Goal: Information Seeking & Learning: Learn about a topic

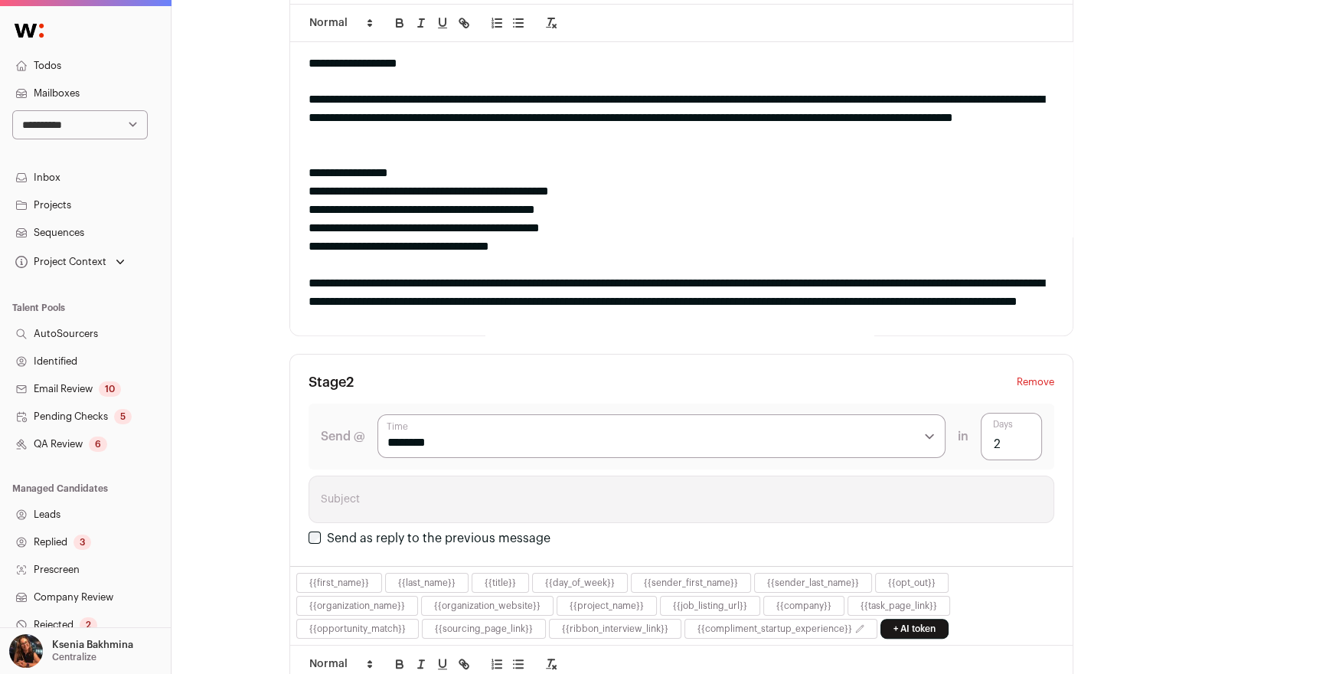
scroll to position [92, 0]
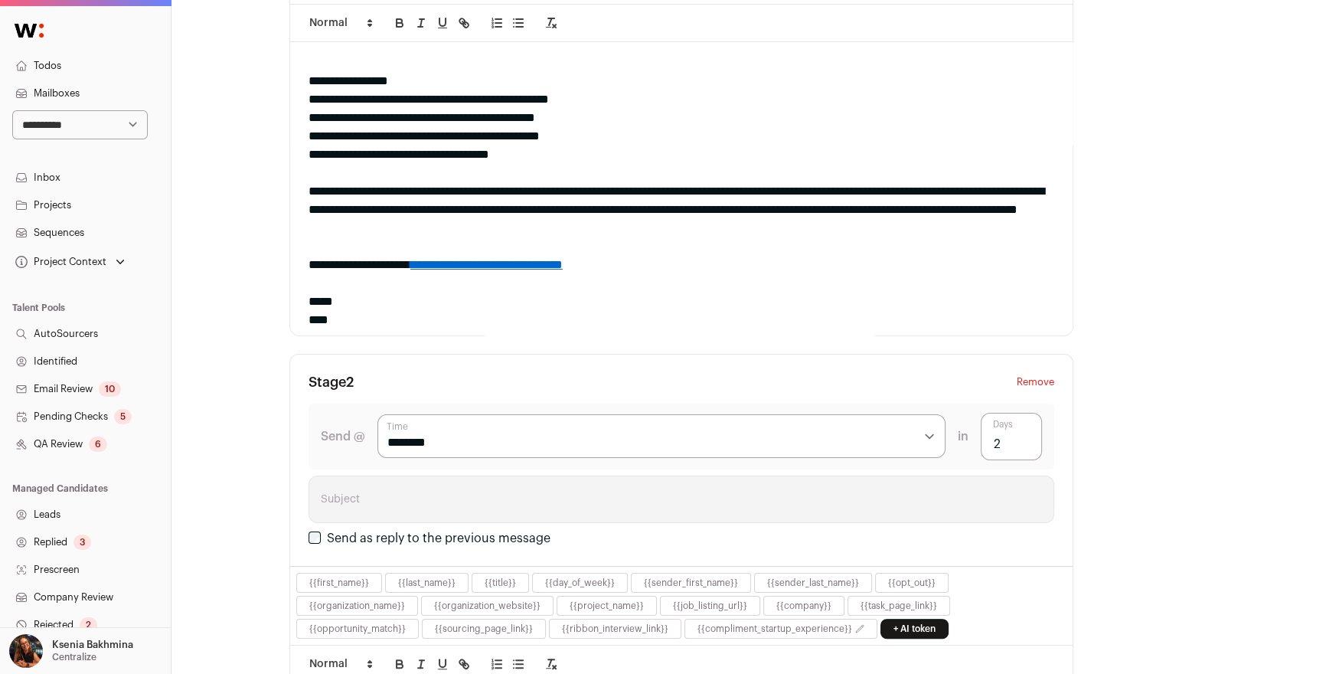
click at [75, 129] on select "**********" at bounding box center [79, 124] width 135 height 29
select select "****"
click at [12, 110] on select "**********" at bounding box center [79, 124] width 135 height 29
click at [58, 208] on link "Projects" at bounding box center [85, 205] width 171 height 28
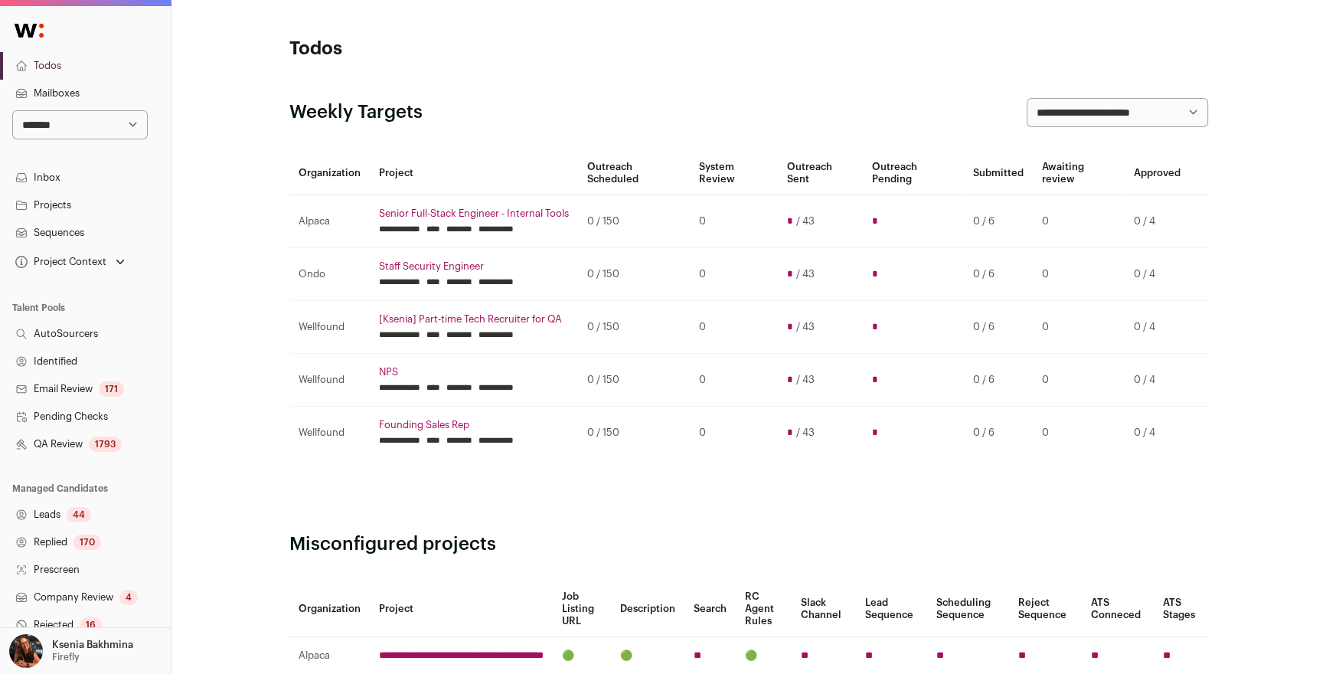
click at [70, 194] on link "Projects" at bounding box center [85, 205] width 171 height 28
click at [70, 204] on link "Projects" at bounding box center [85, 205] width 171 height 28
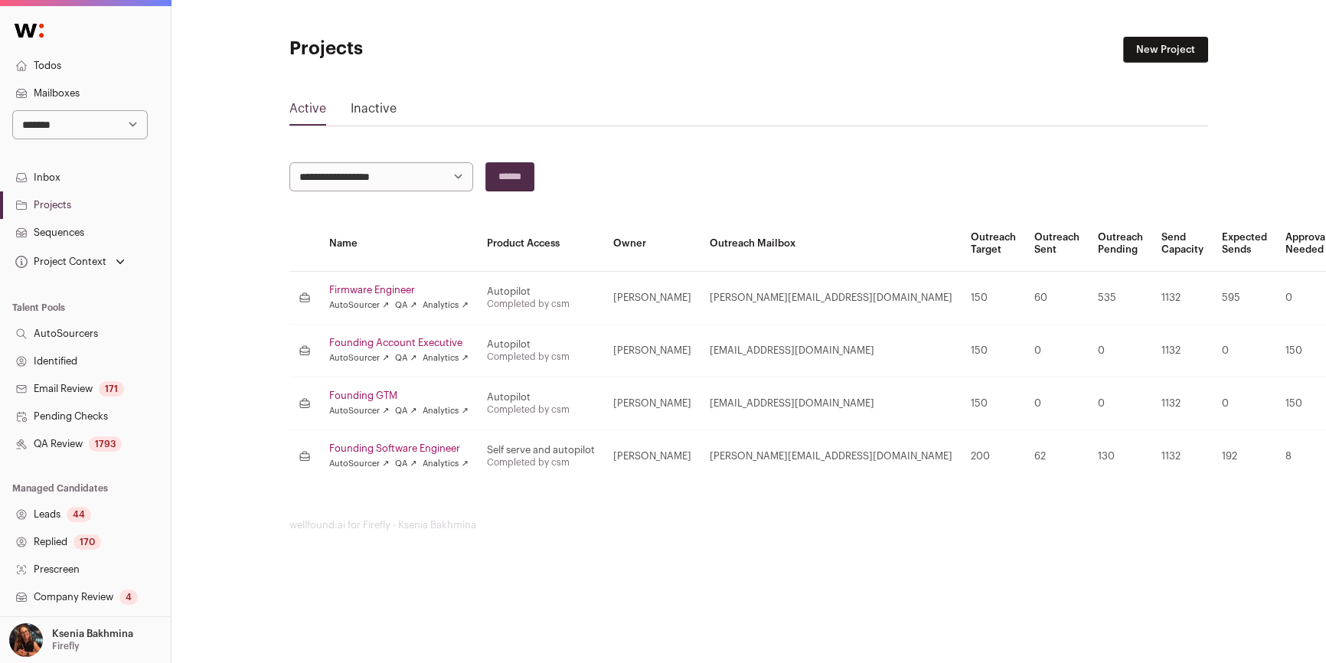
click at [375, 390] on link "Founding GTM" at bounding box center [398, 396] width 139 height 12
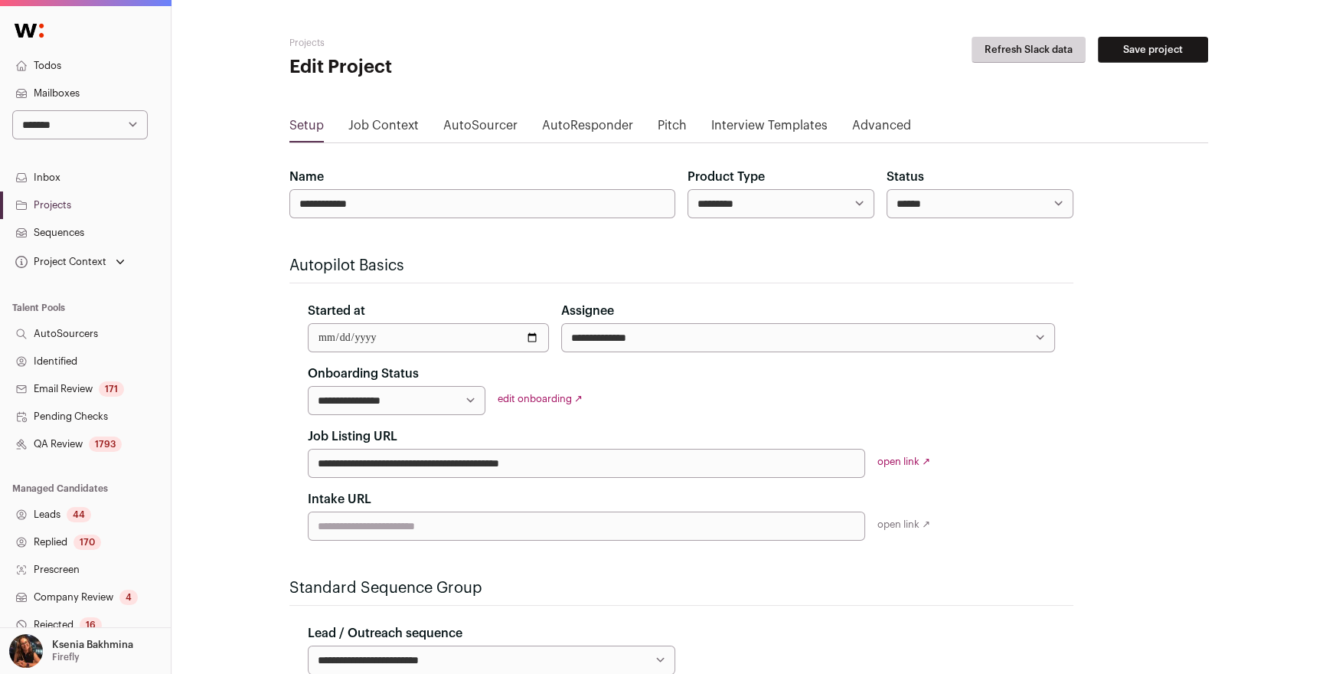
click at [385, 129] on link "Job Context" at bounding box center [383, 128] width 70 height 24
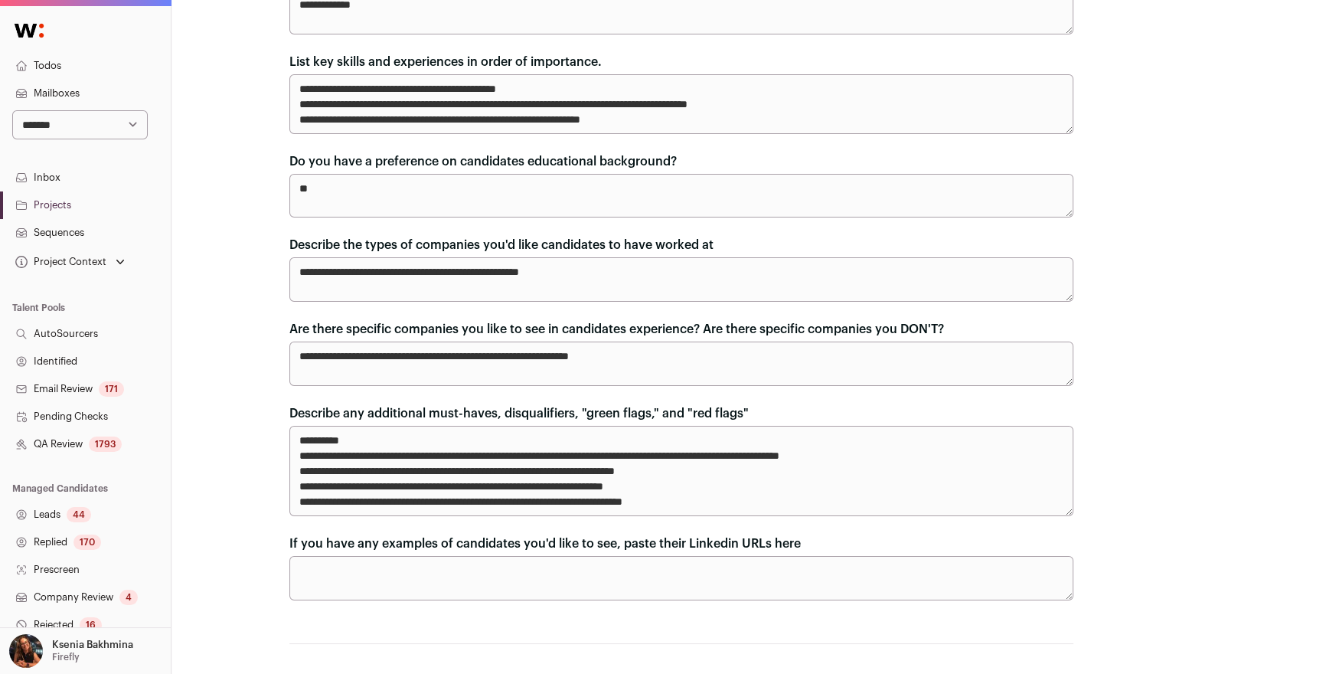
scroll to position [426, 0]
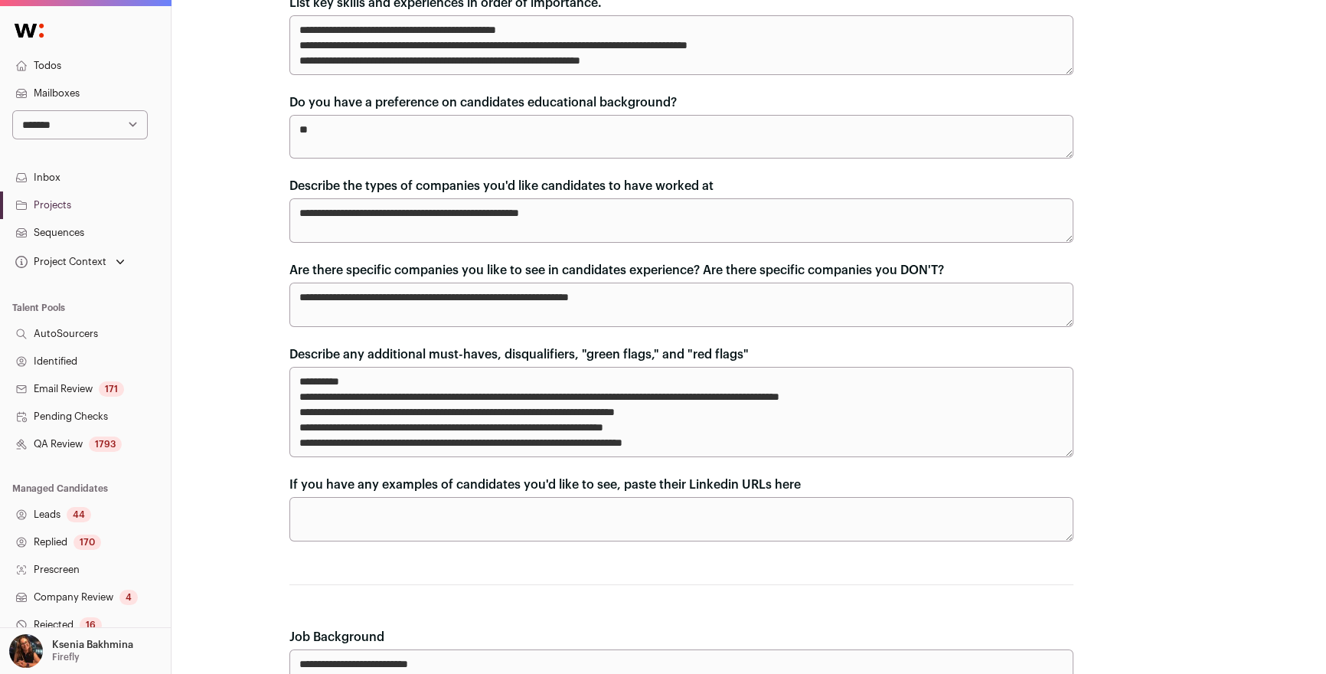
click at [54, 505] on link "Leads 44" at bounding box center [85, 515] width 171 height 28
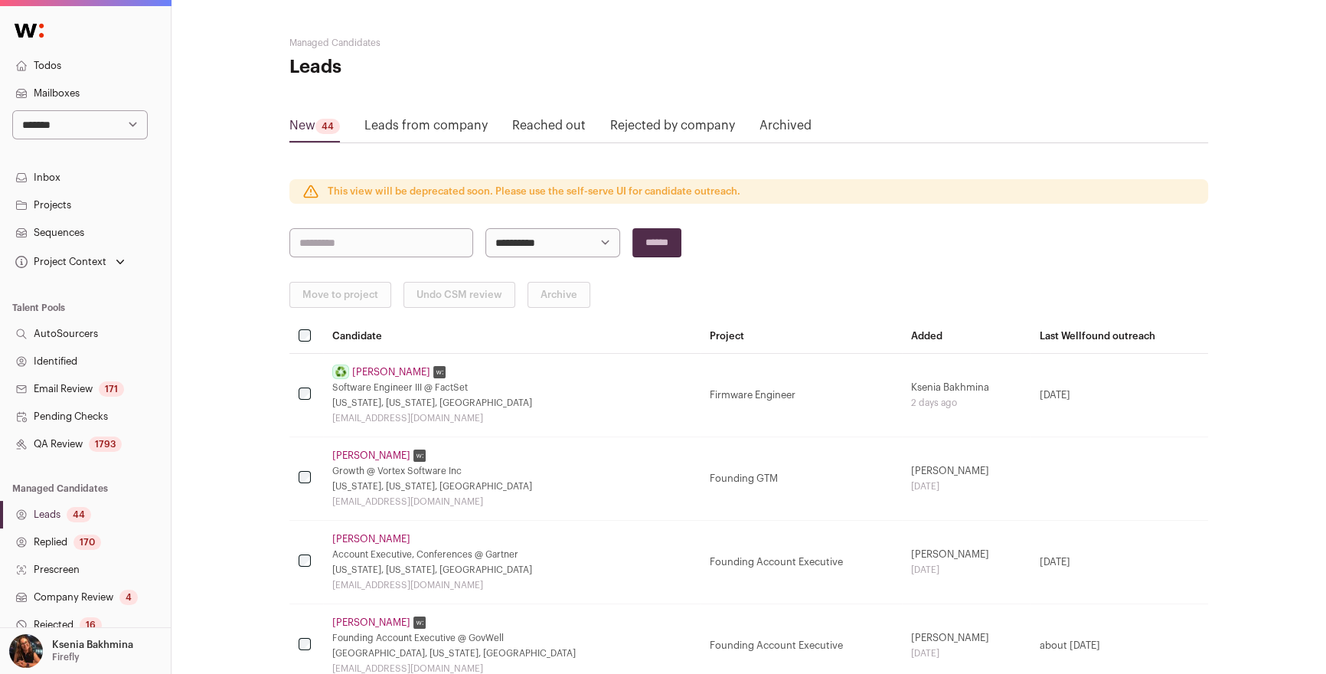
click at [60, 510] on link "Leads 44" at bounding box center [85, 515] width 171 height 28
click at [376, 370] on link "Ishita Choudhary" at bounding box center [391, 372] width 78 height 12
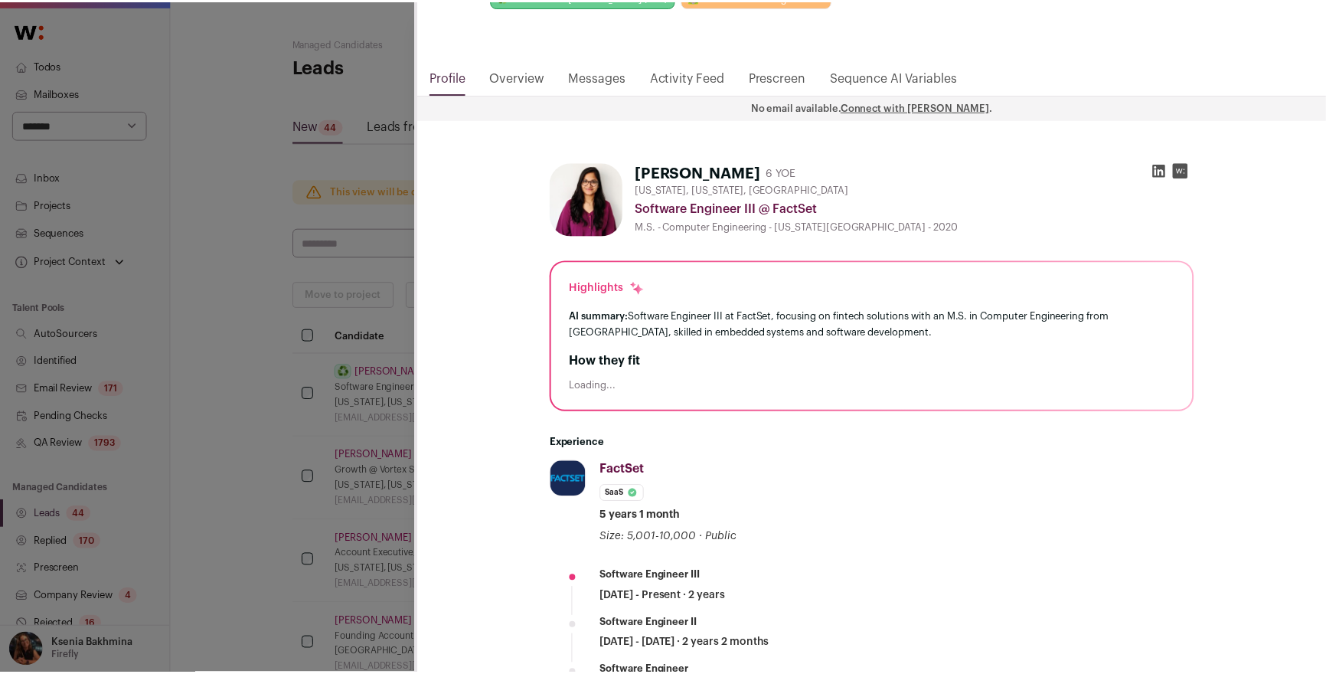
scroll to position [100, 0]
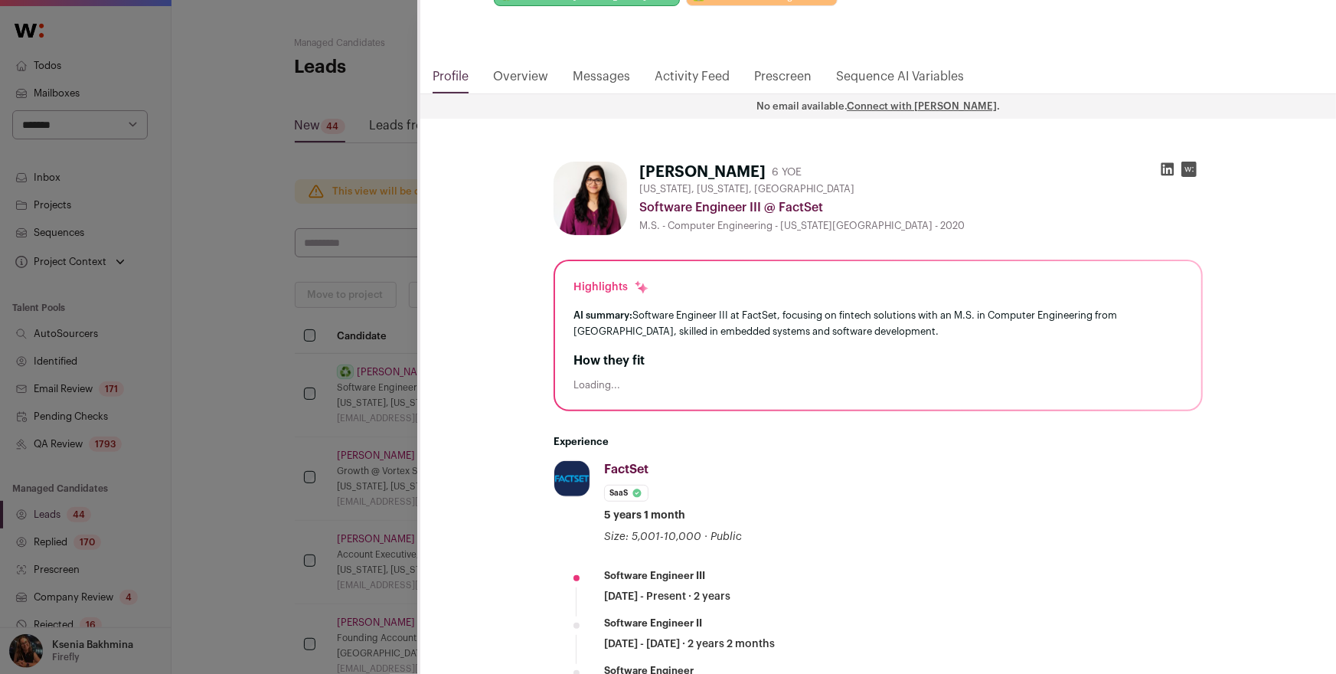
click at [579, 386] on div "Loading..." at bounding box center [877, 385] width 609 height 12
click at [308, 373] on div "**********" at bounding box center [668, 337] width 1336 height 674
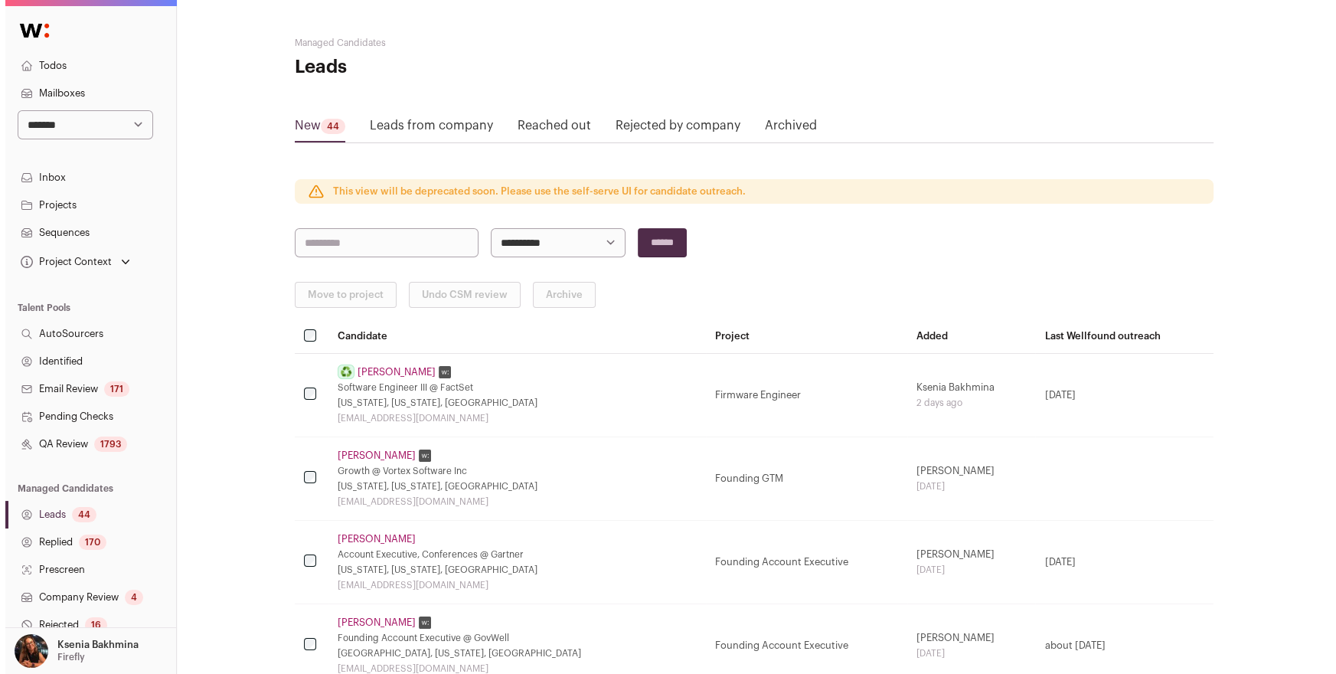
scroll to position [207, 0]
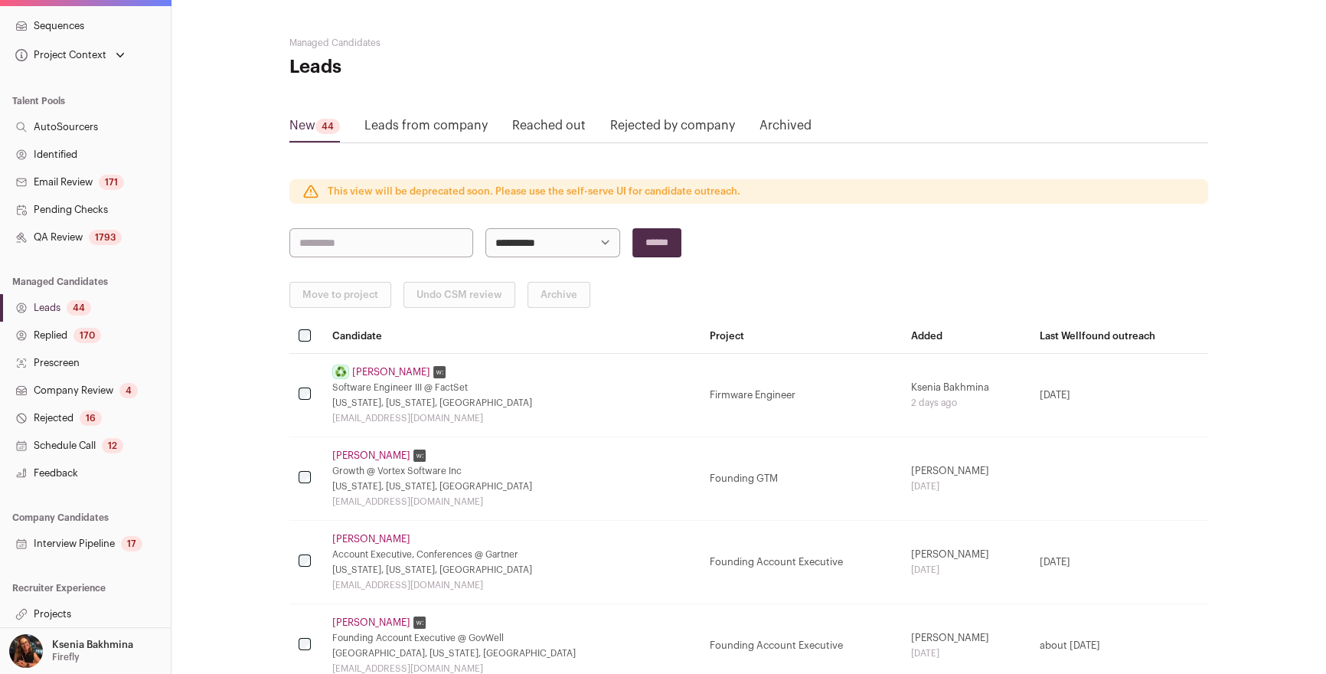
click at [80, 382] on link "Company Review 4" at bounding box center [85, 391] width 171 height 28
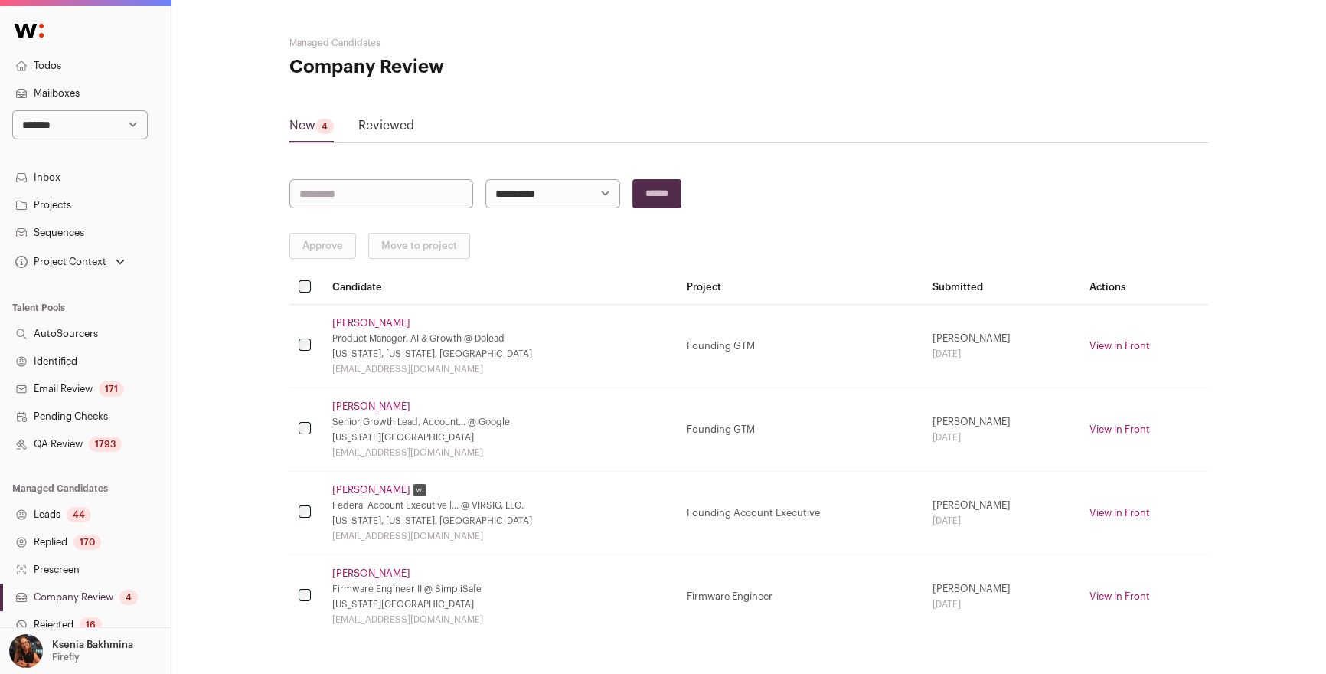
click at [387, 324] on link "[PERSON_NAME]" at bounding box center [371, 323] width 78 height 12
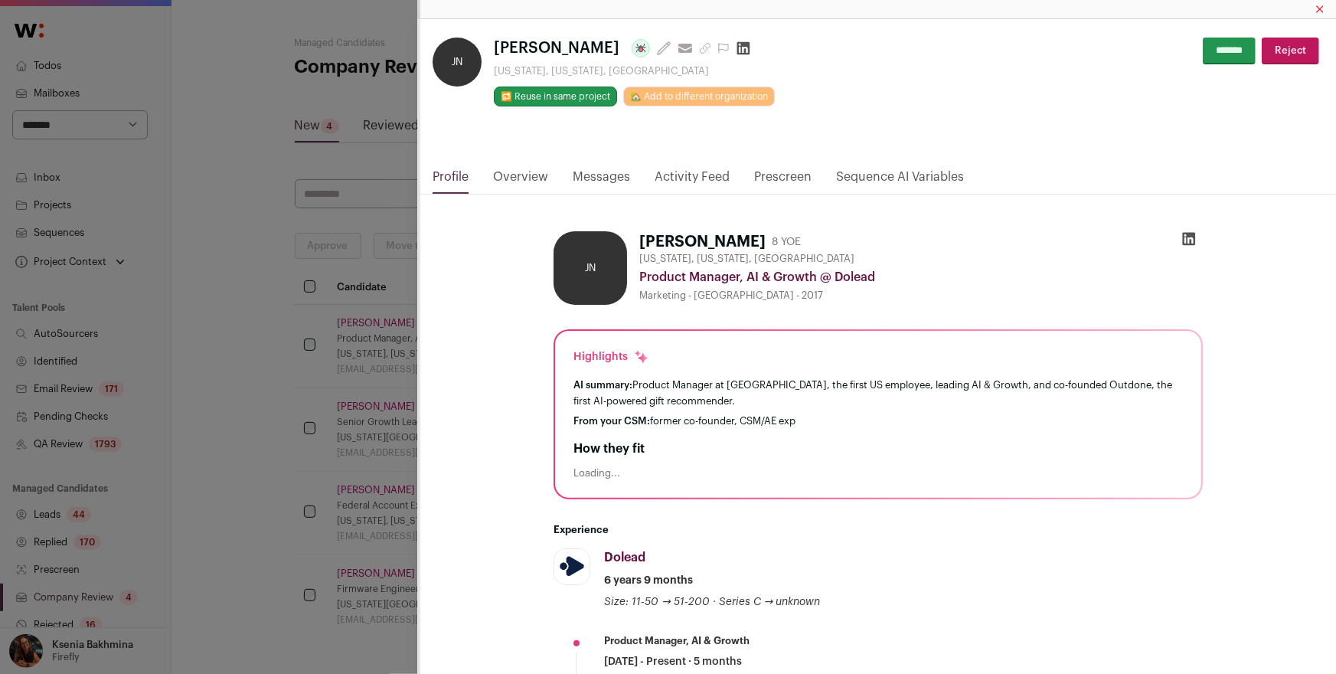
click at [699, 51] on icon "Close modal via background" at bounding box center [705, 48] width 12 height 12
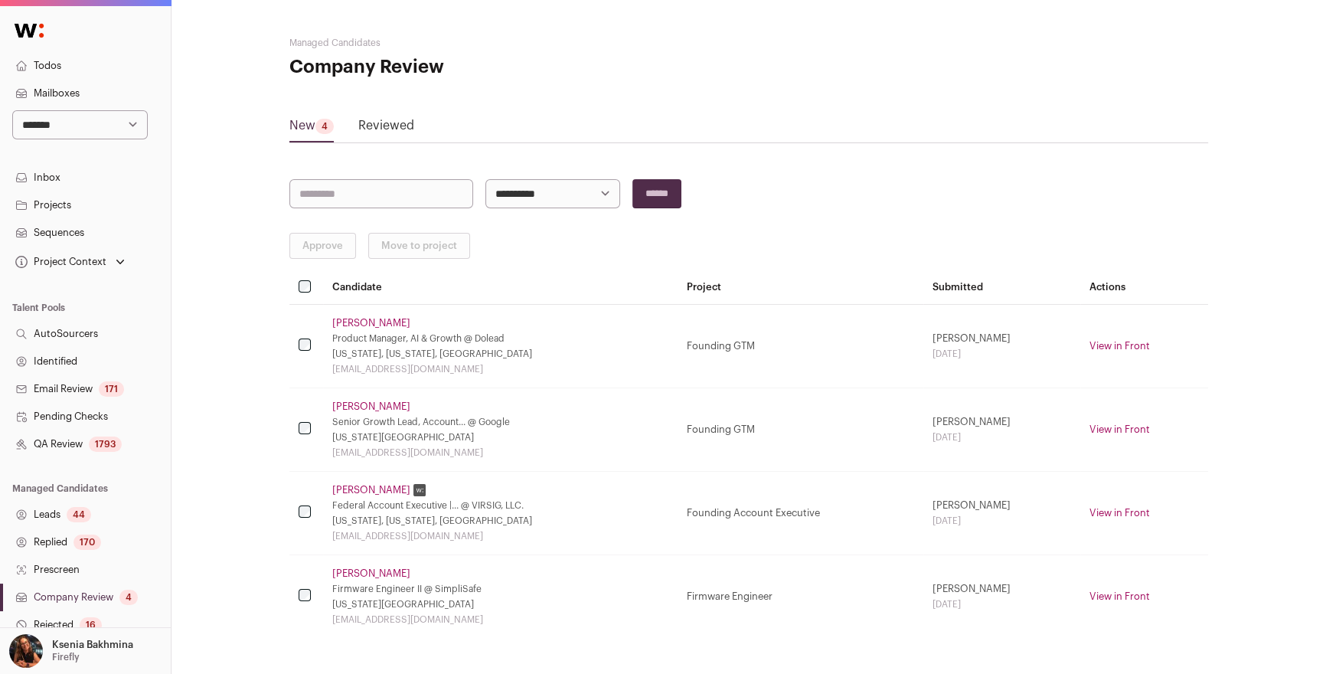
click at [355, 321] on link "Jonathan Nass" at bounding box center [371, 323] width 78 height 12
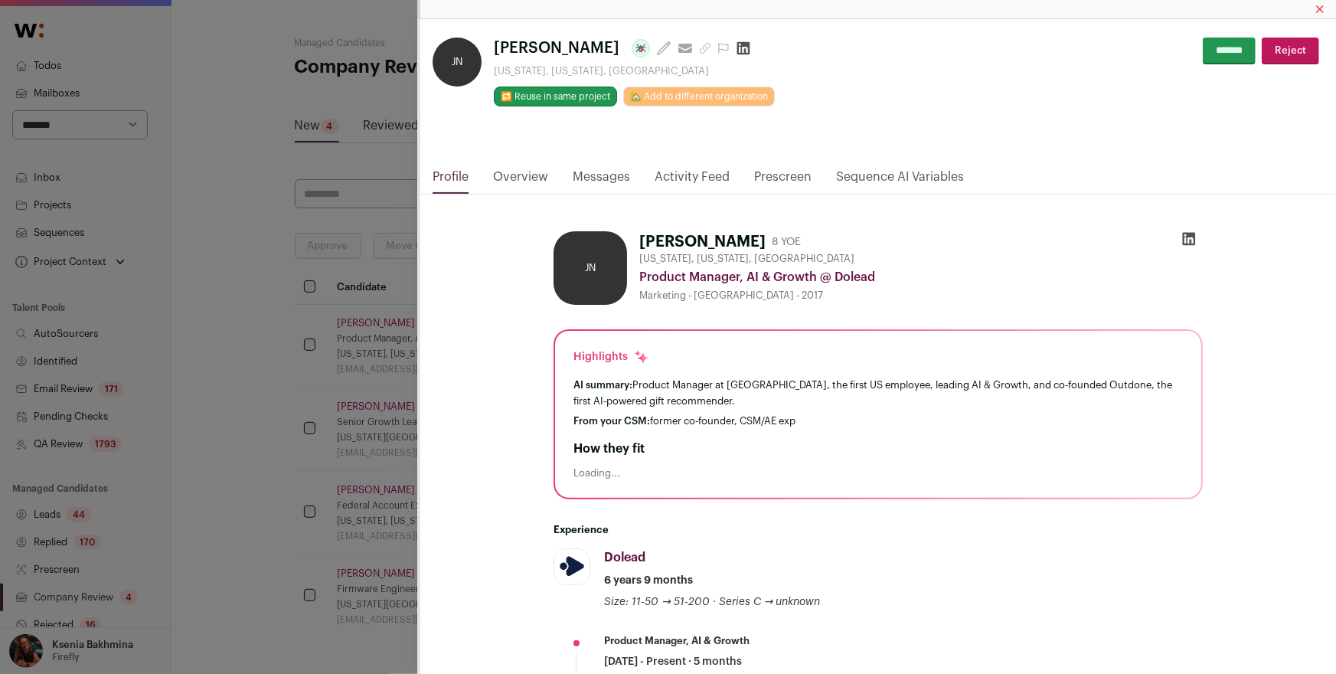
click at [699, 44] on icon "Close modal via background" at bounding box center [705, 48] width 12 height 12
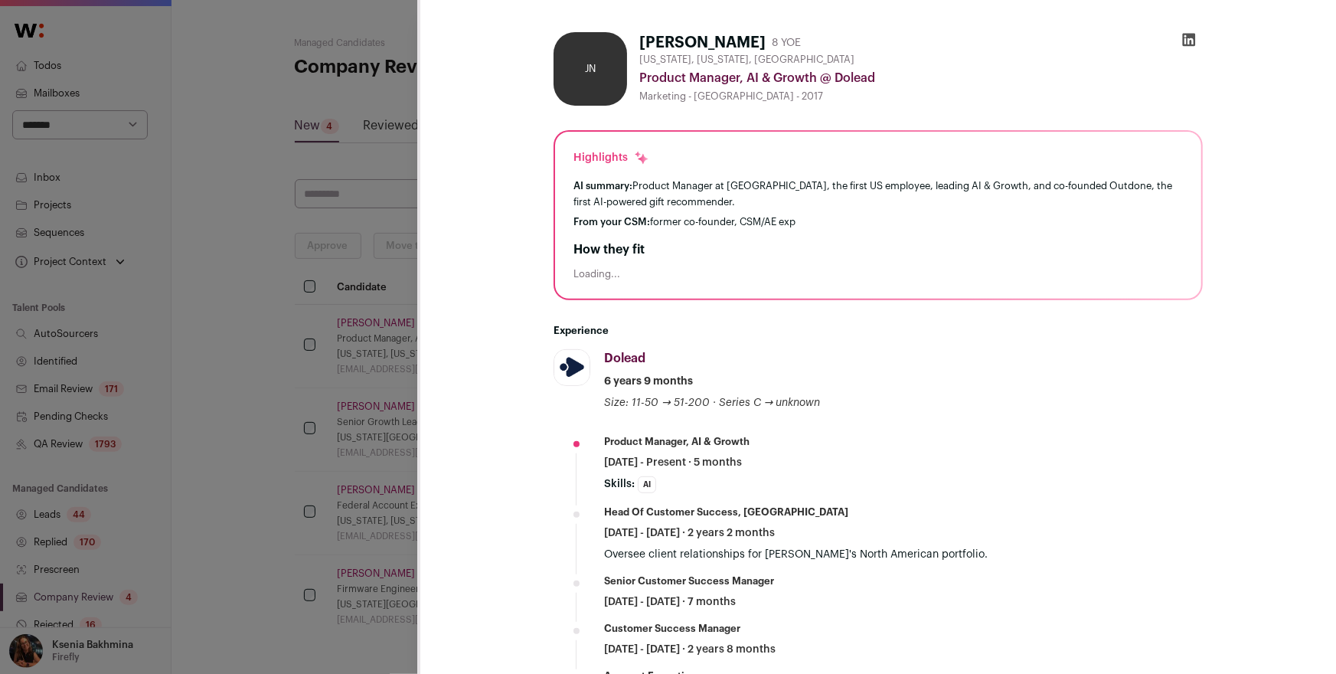
scroll to position [236, 0]
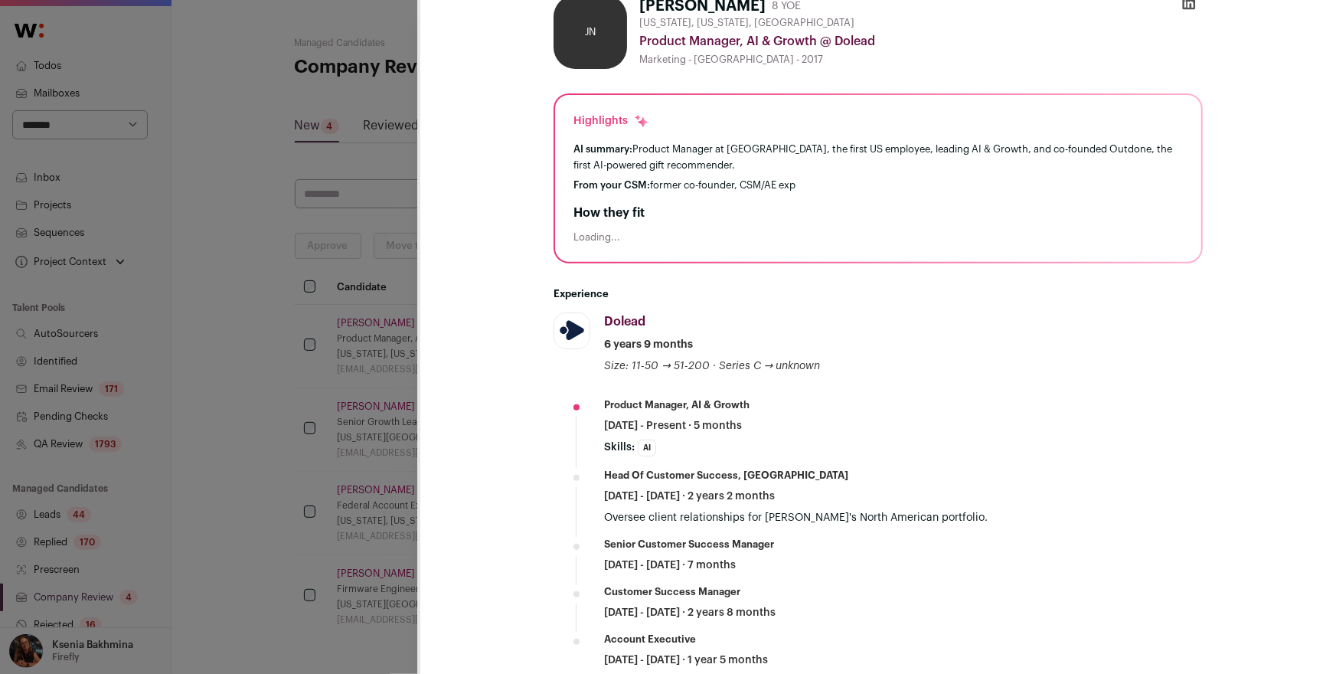
click at [408, 356] on div "**********" at bounding box center [668, 337] width 1336 height 674
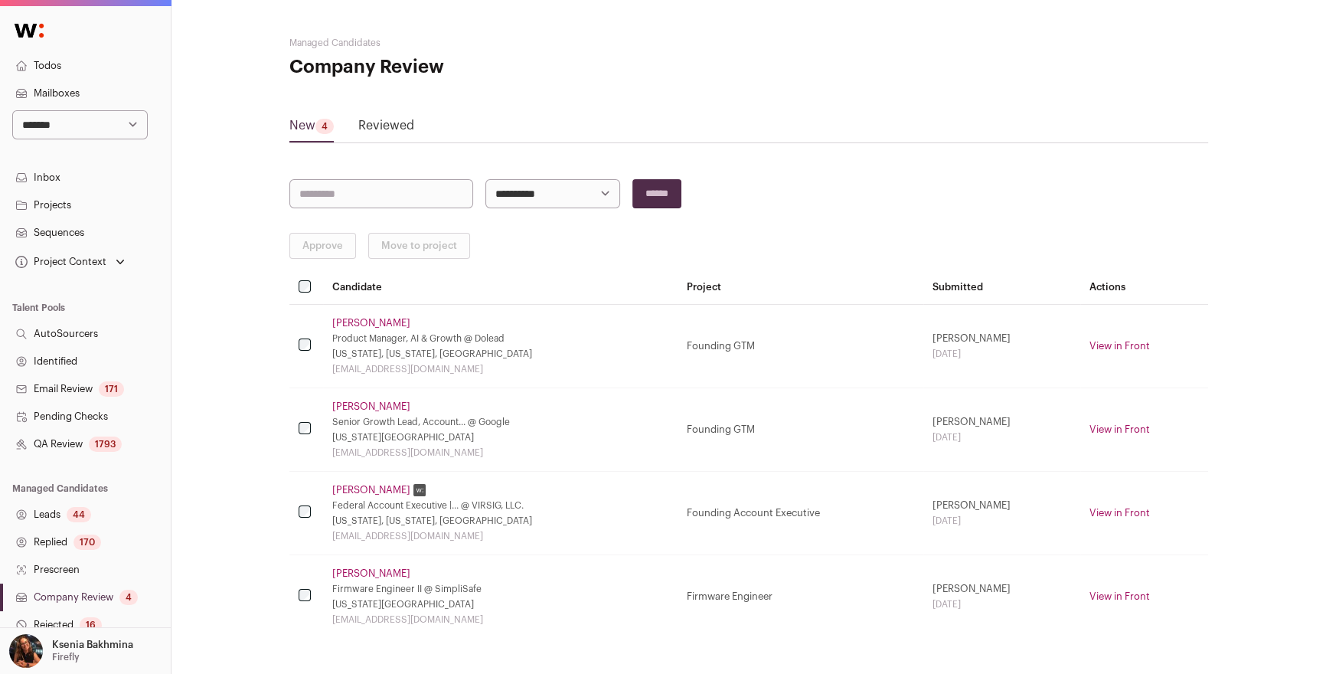
click at [387, 406] on link "[PERSON_NAME]" at bounding box center [371, 406] width 78 height 12
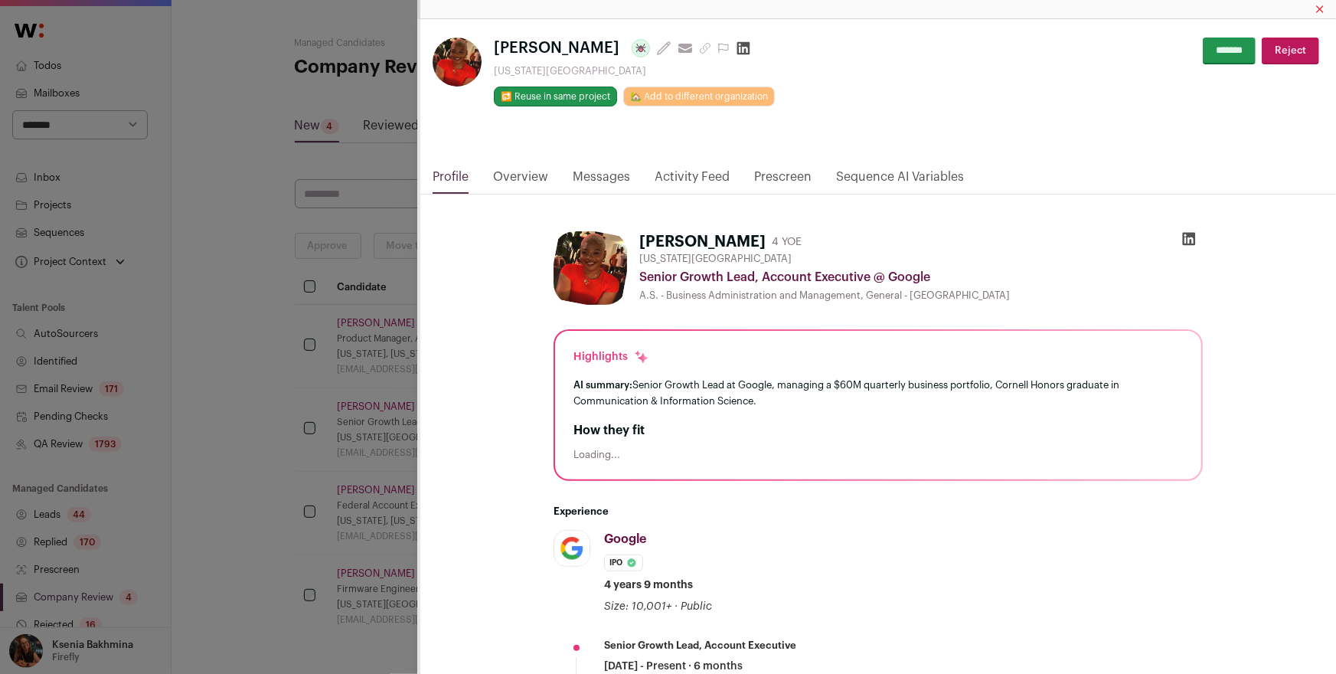
click at [700, 49] on icon "Close modal via background" at bounding box center [705, 49] width 10 height 10
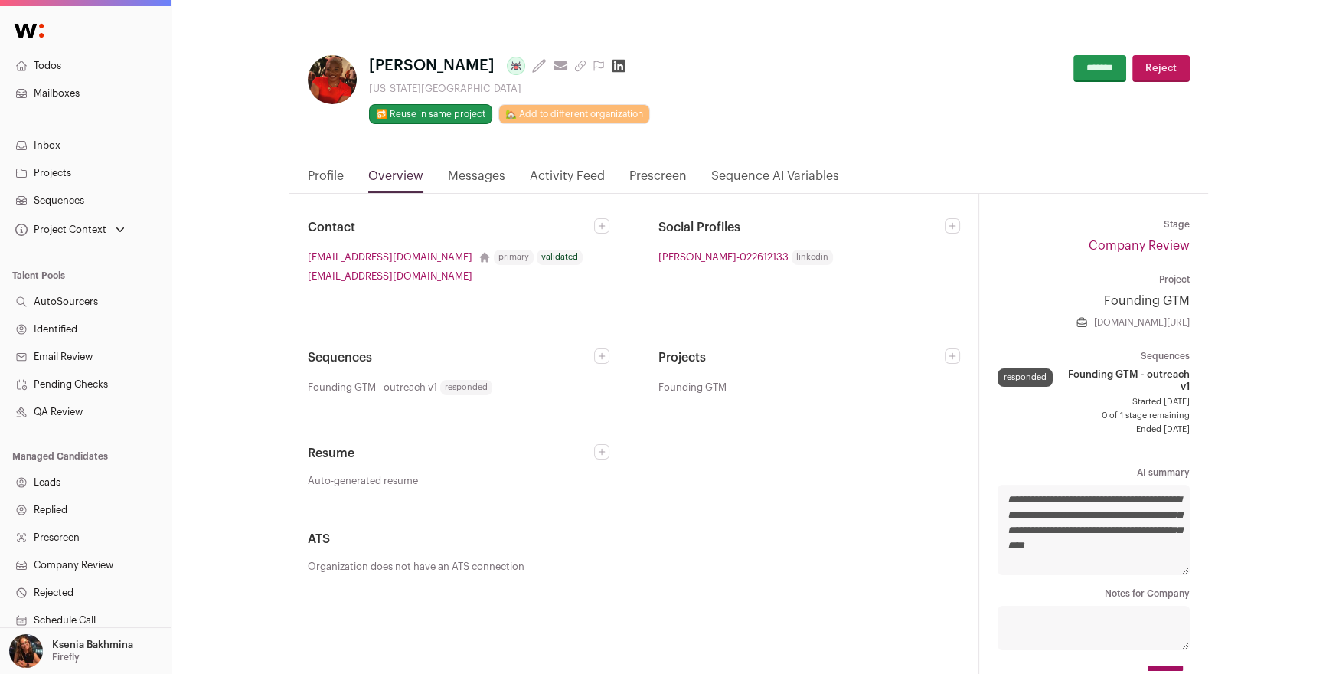
click at [331, 173] on link "Profile" at bounding box center [326, 180] width 36 height 26
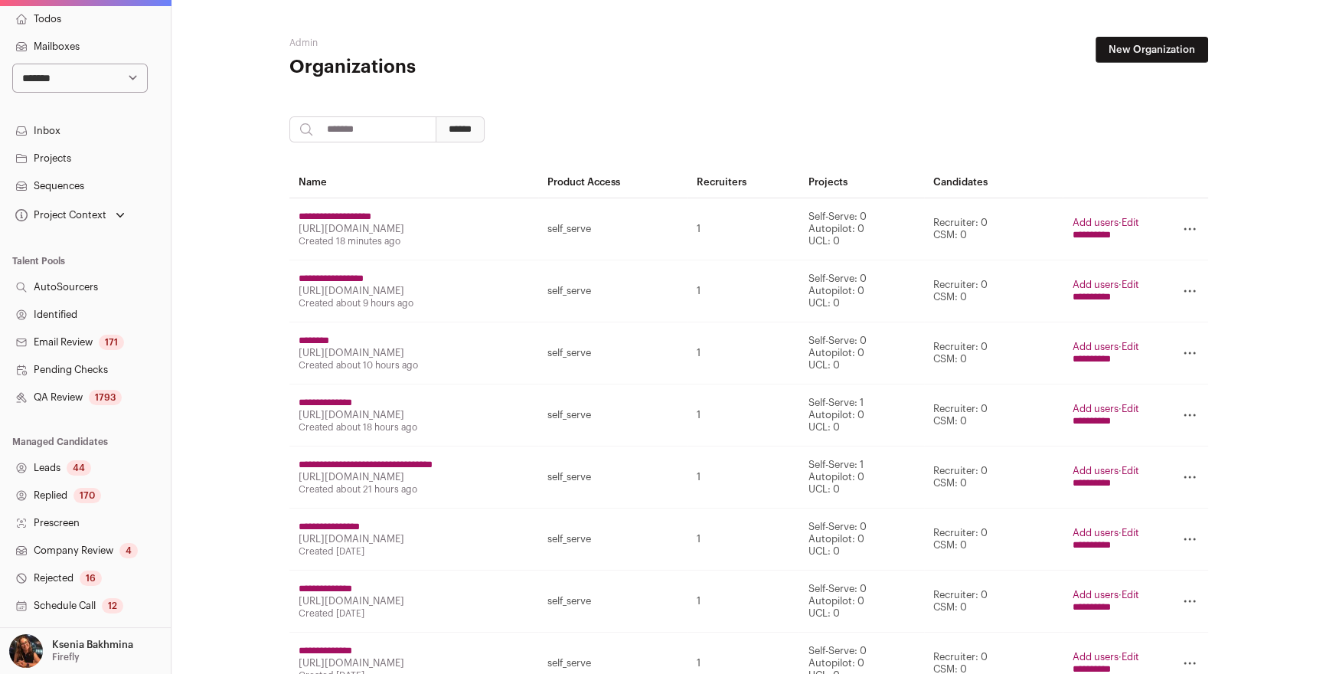
scroll to position [207, 0]
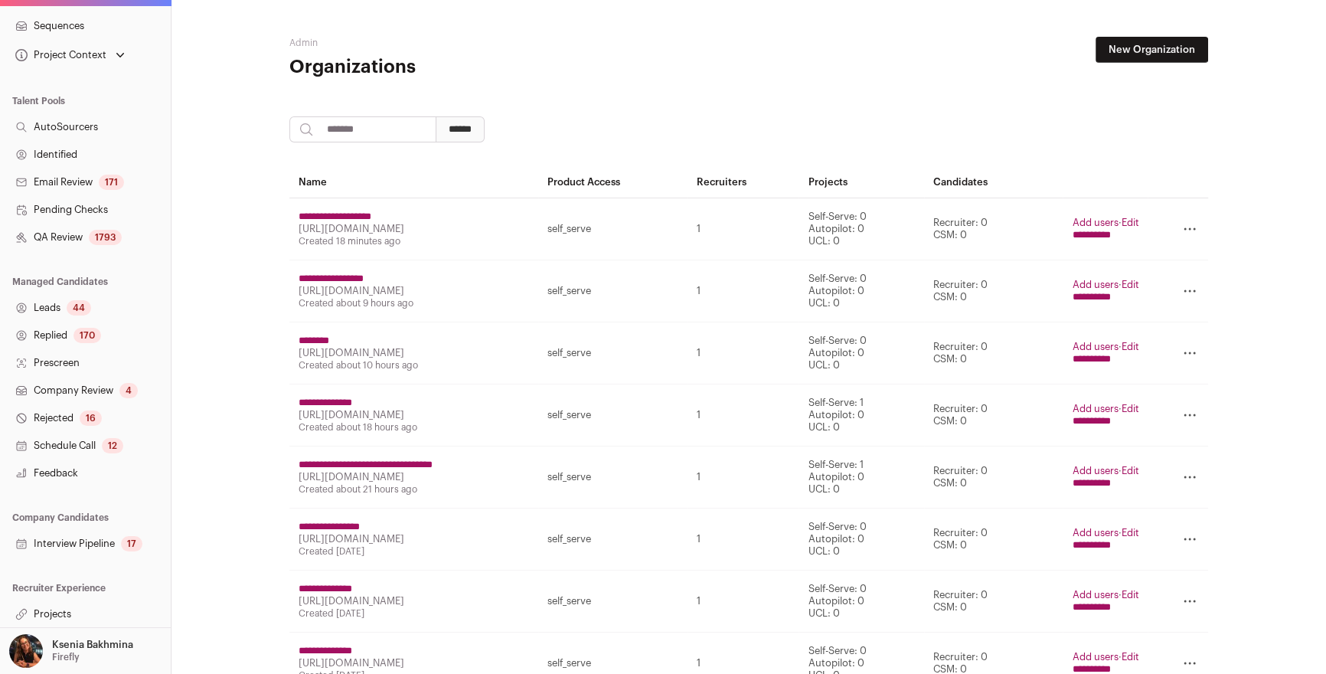
click at [106, 393] on link "Company Review 4" at bounding box center [85, 391] width 171 height 28
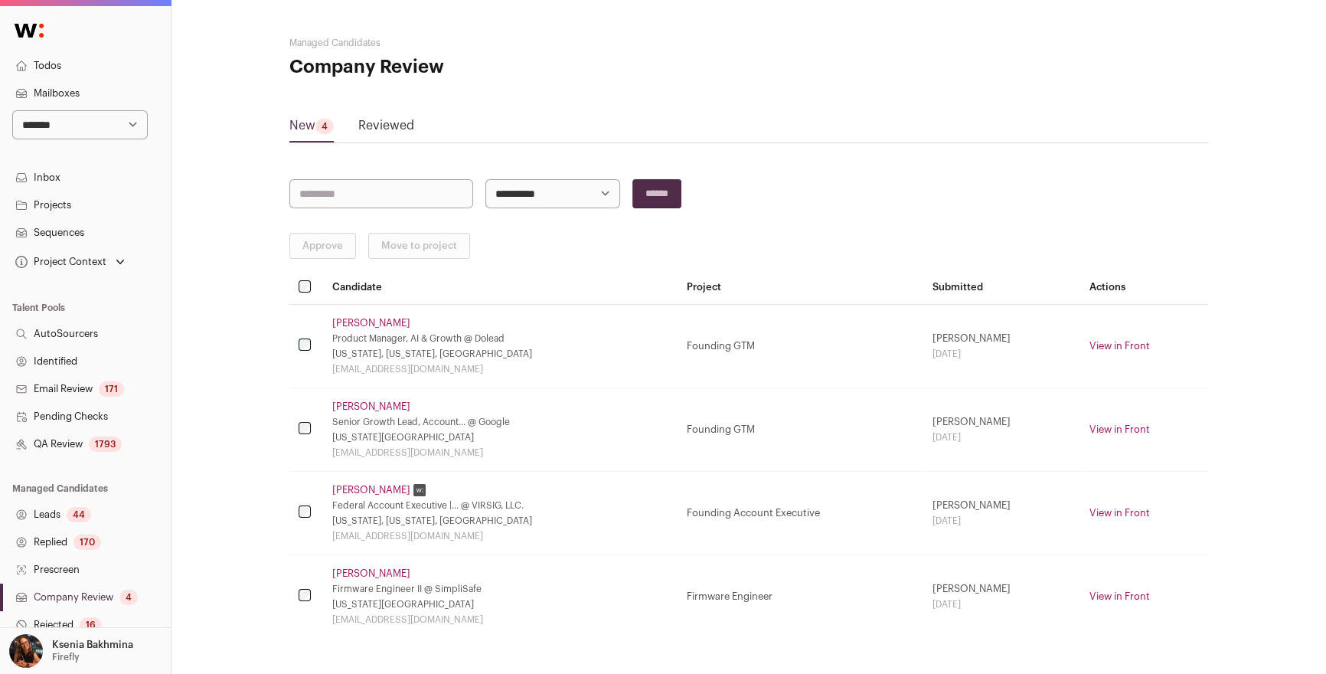
click at [379, 486] on link "[PERSON_NAME]" at bounding box center [371, 490] width 78 height 12
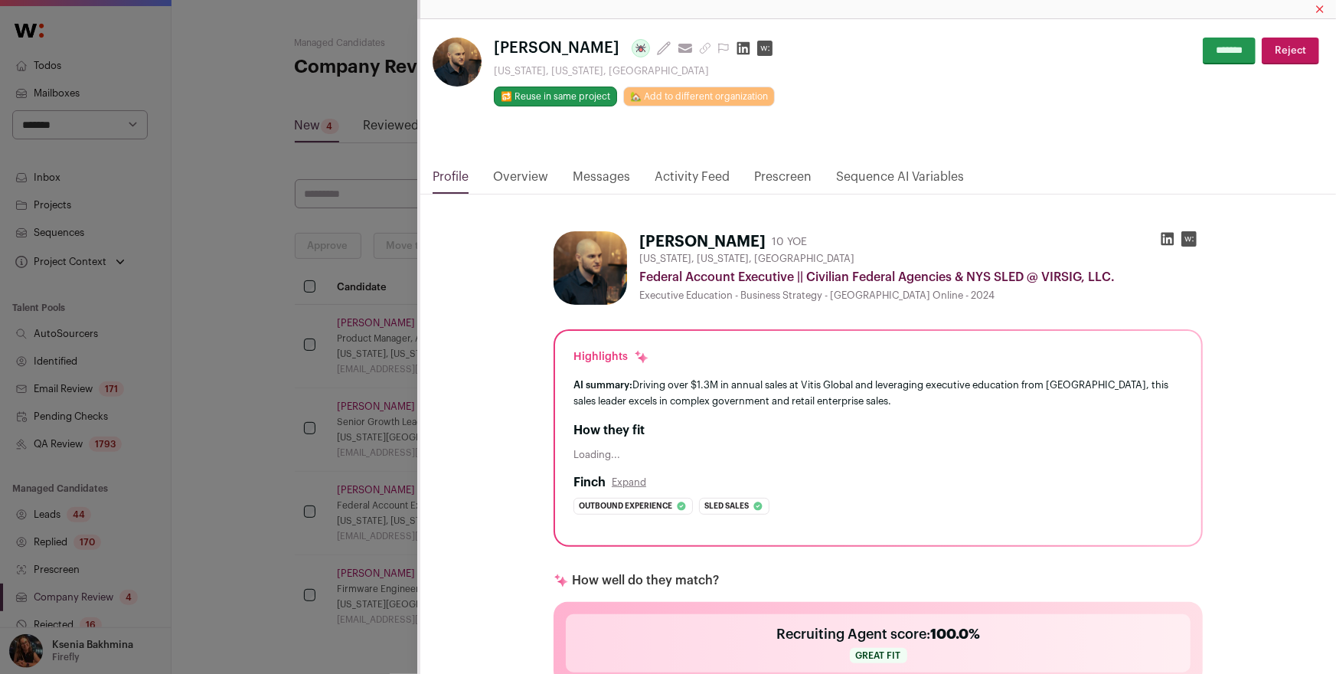
click at [65, 199] on div "[PERSON_NAME] Last update: [DATE] View most recent conversation in Front [US_ST…" at bounding box center [668, 337] width 1336 height 674
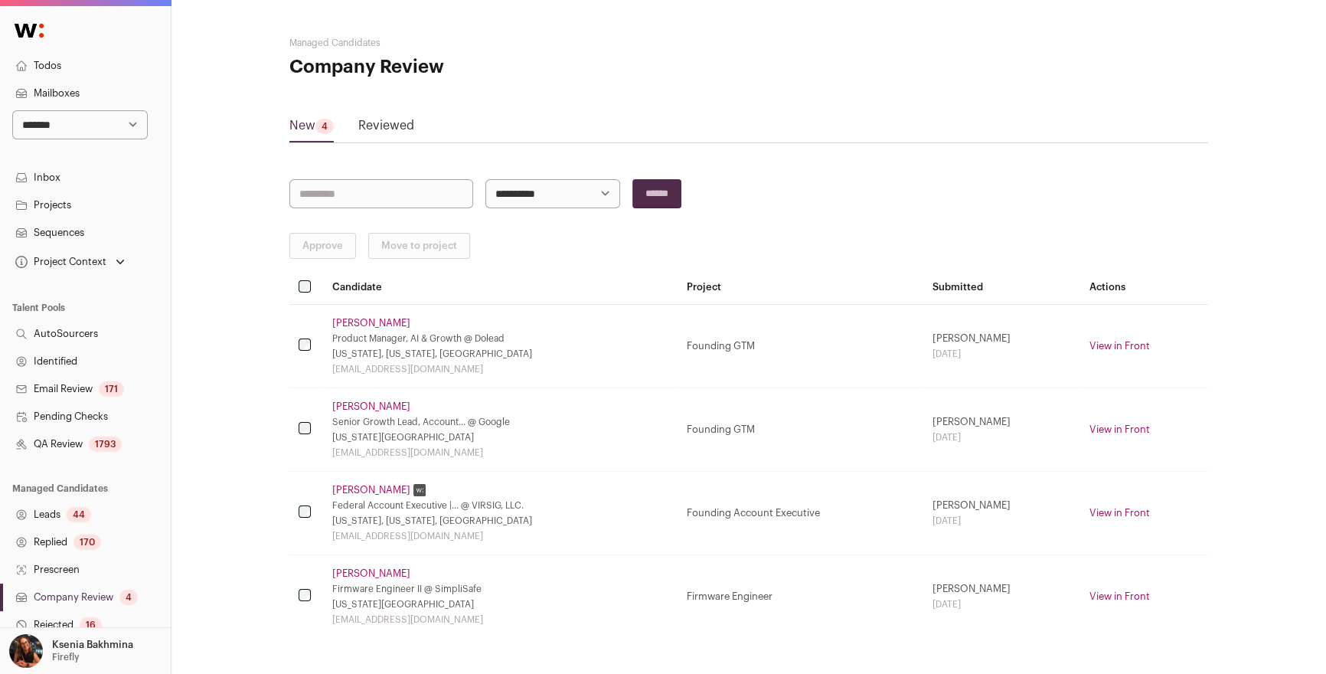
click at [64, 204] on link "Projects" at bounding box center [85, 205] width 171 height 28
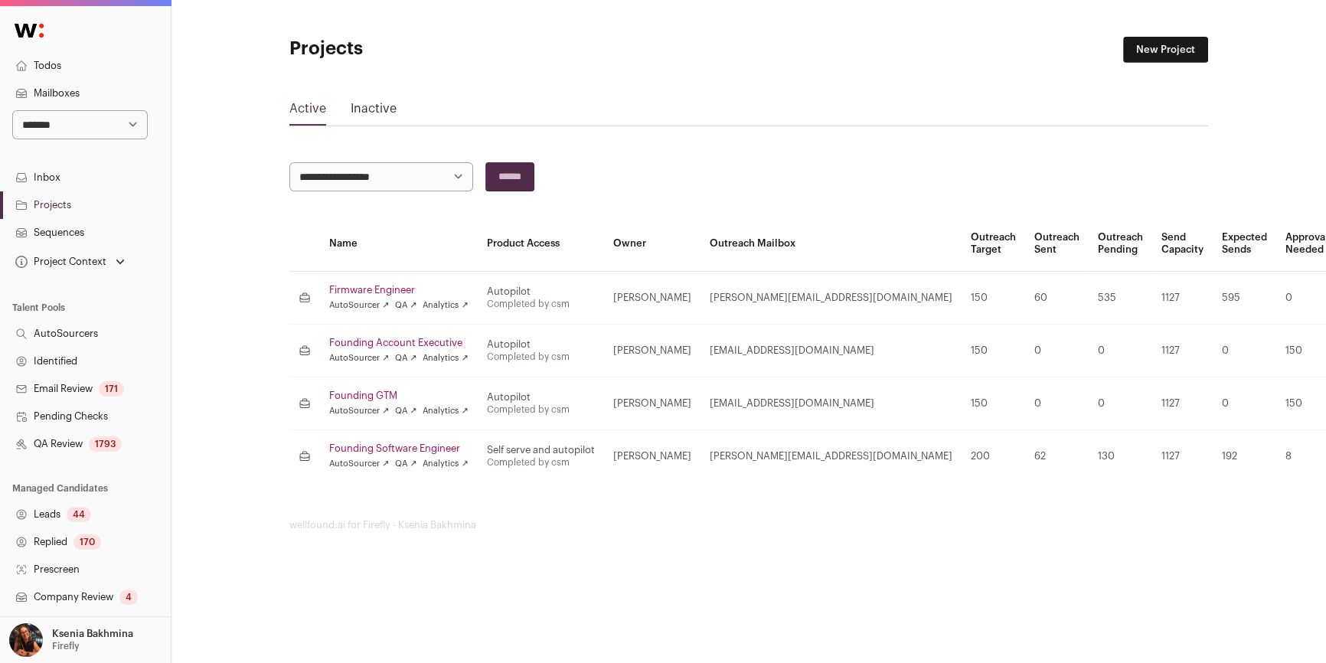
click at [384, 352] on link "AutoSourcer ↗" at bounding box center [359, 358] width 60 height 12
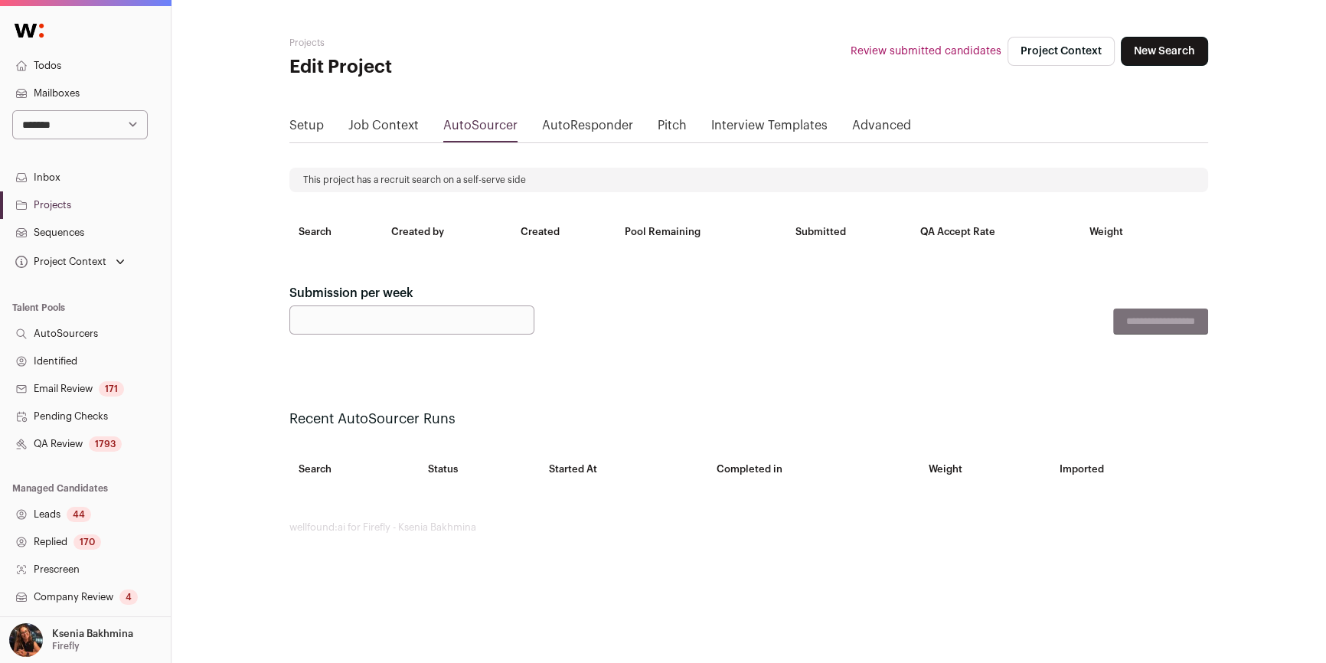
click at [385, 341] on main "**********" at bounding box center [748, 285] width 918 height 570
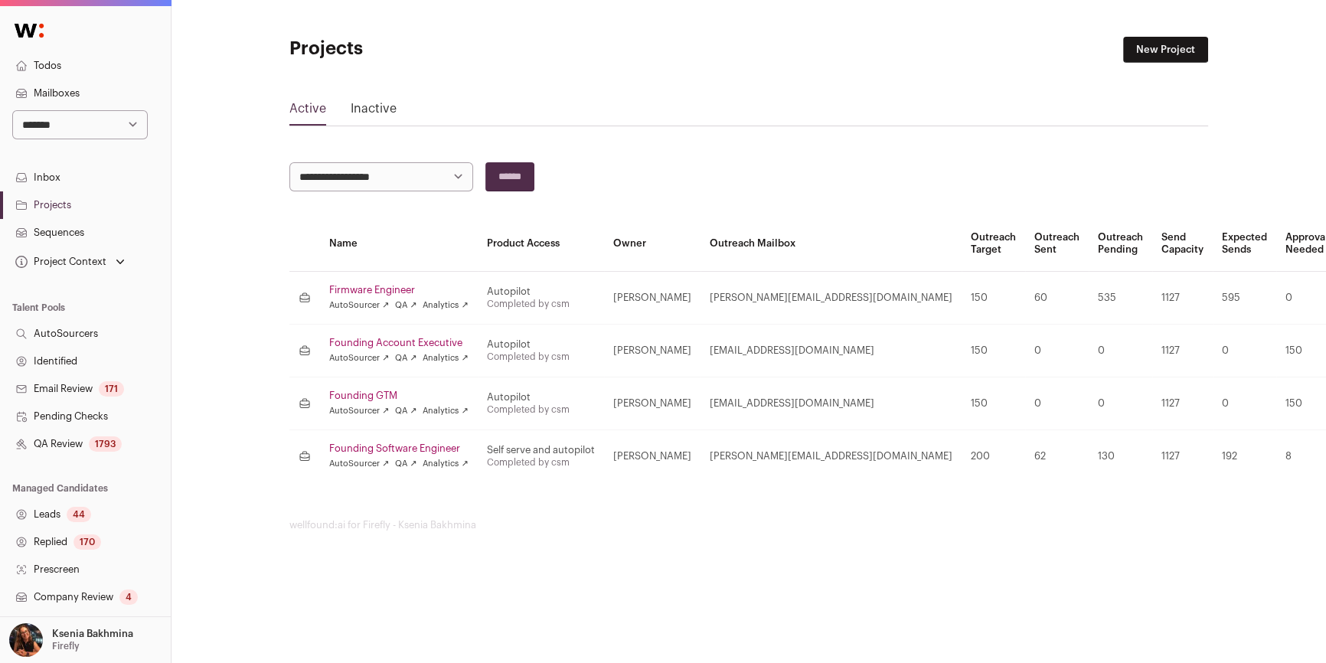
click at [355, 339] on link "Founding Account Executive" at bounding box center [398, 343] width 139 height 12
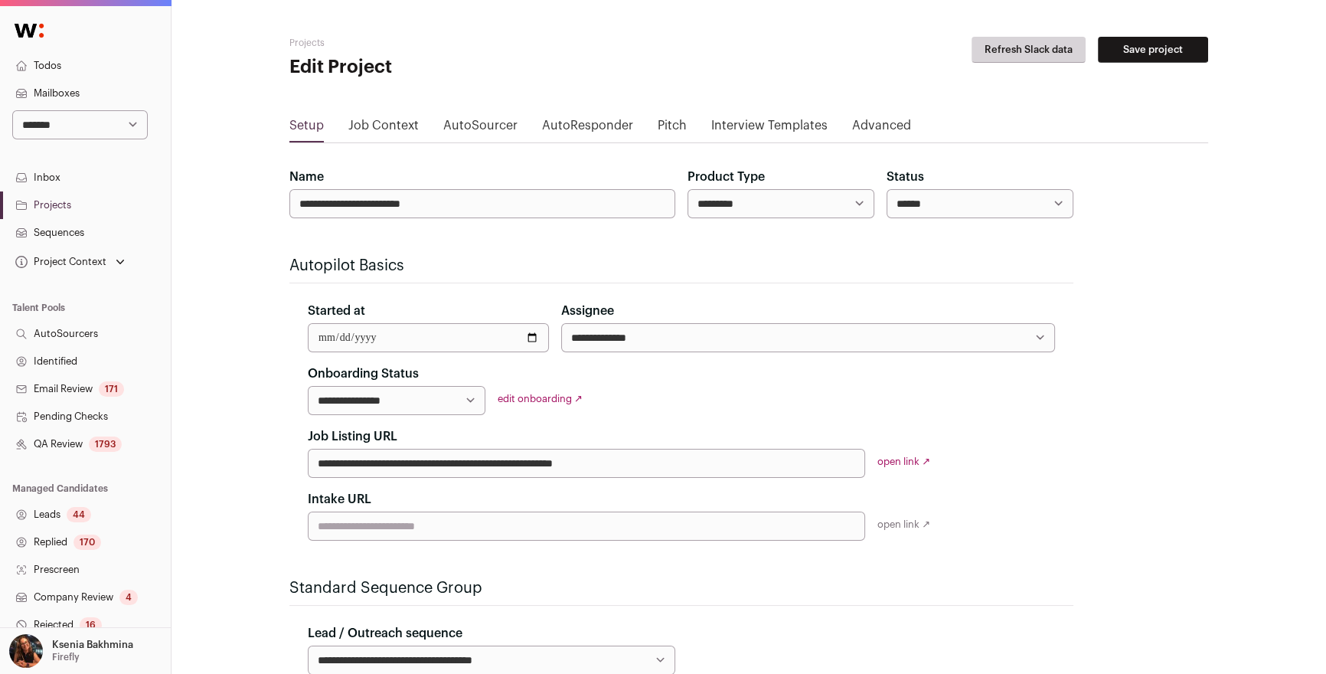
click at [387, 123] on link "Job Context" at bounding box center [383, 128] width 70 height 24
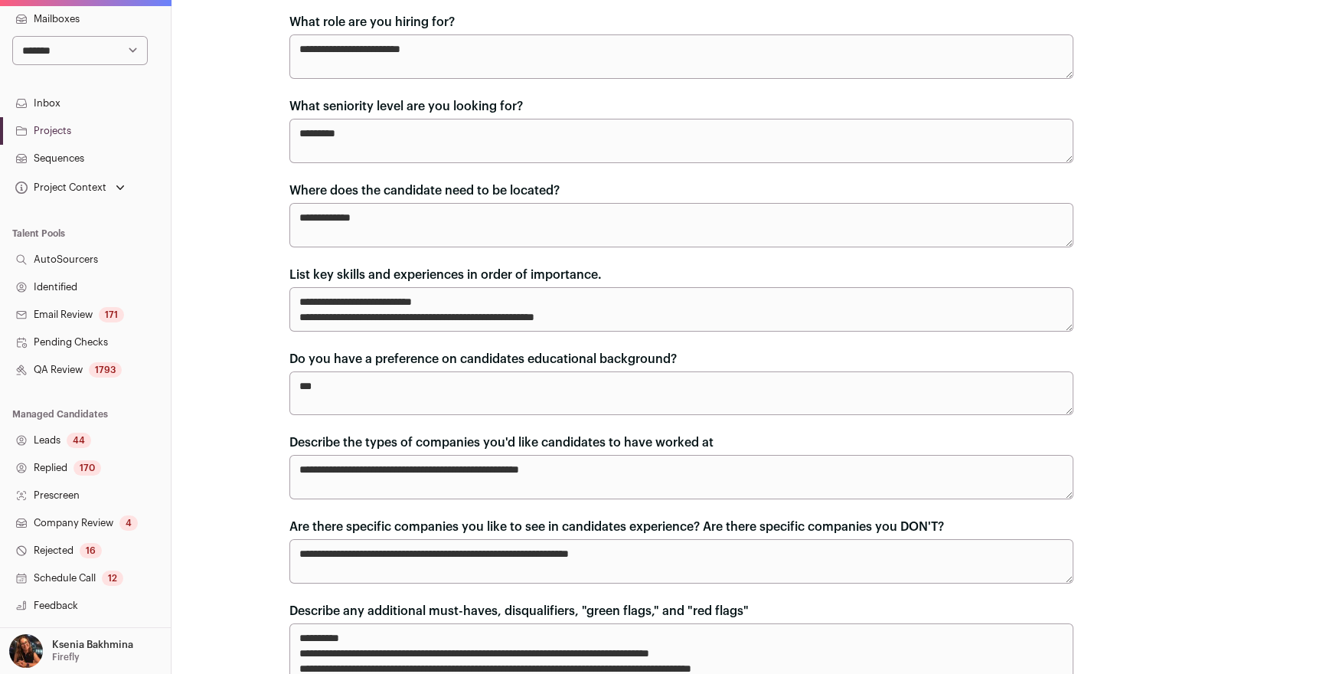
scroll to position [122, 0]
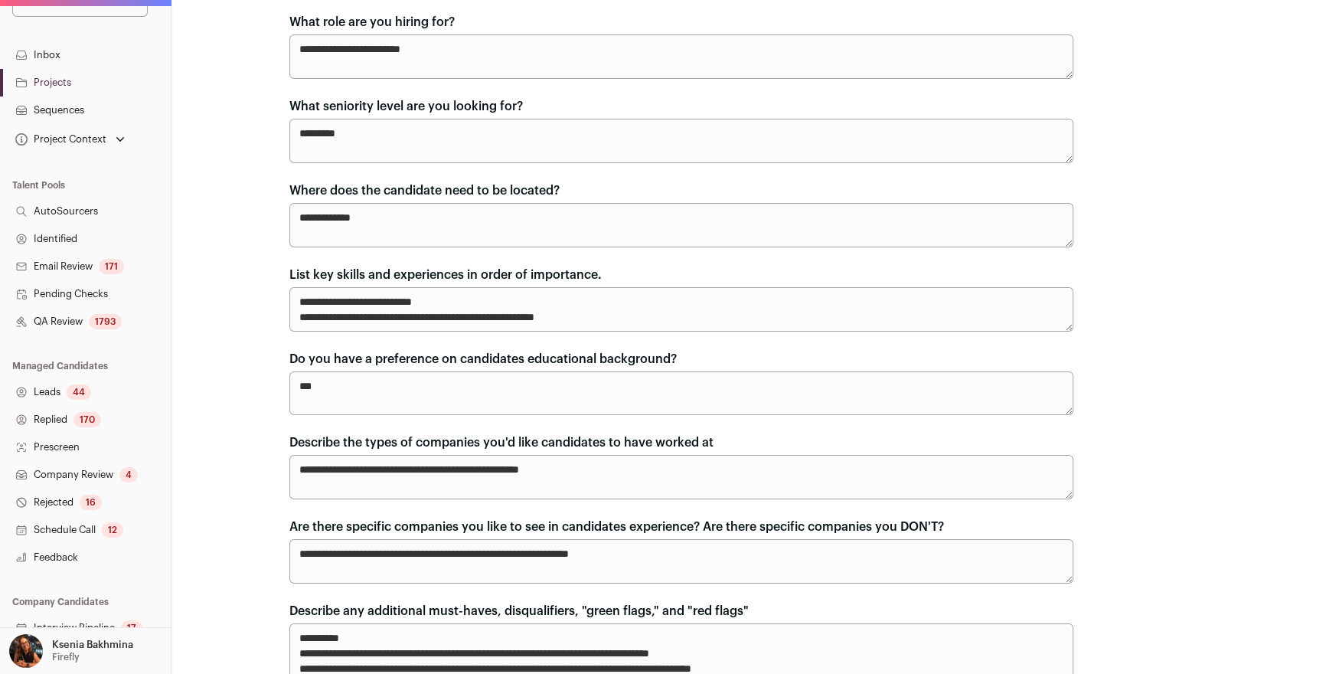
click at [60, 468] on link "Company Review 4" at bounding box center [85, 475] width 171 height 28
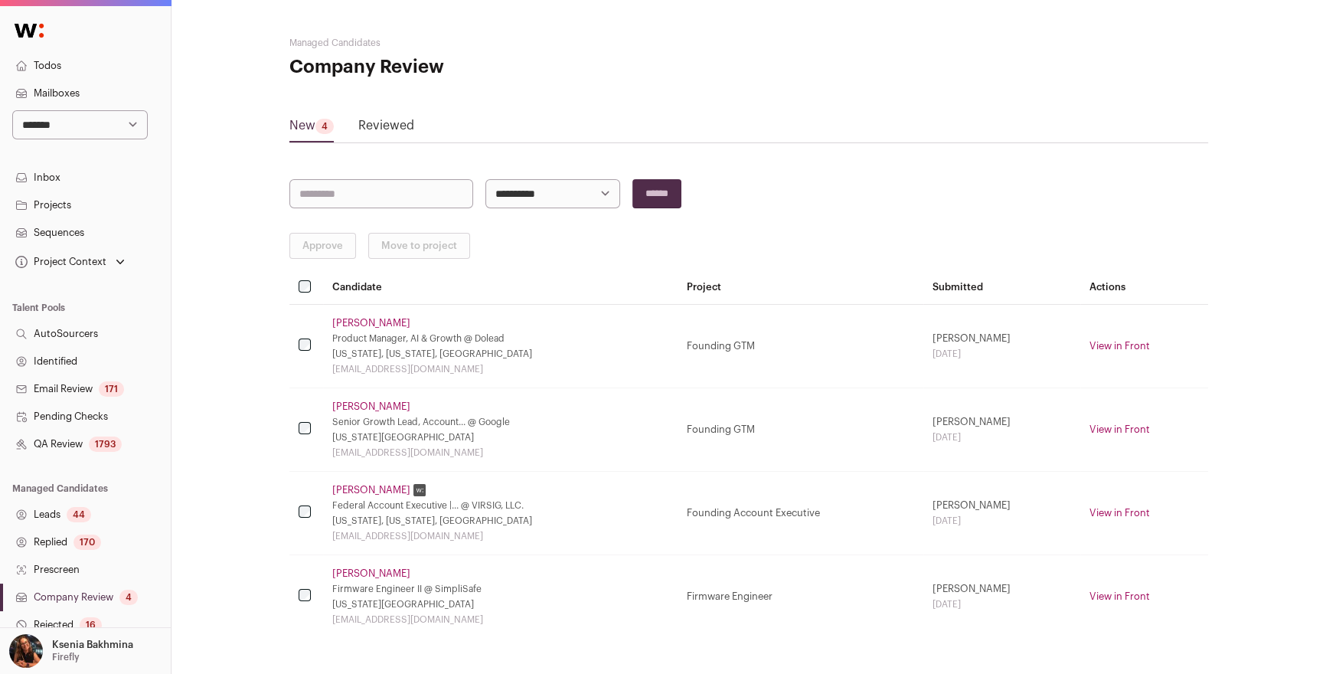
click at [360, 481] on td "[PERSON_NAME] Federal Account Executive |... @ VIRSIG, LLC. [US_STATE], [US_STA…" at bounding box center [500, 512] width 354 height 83
click at [360, 487] on link "[PERSON_NAME]" at bounding box center [371, 490] width 78 height 12
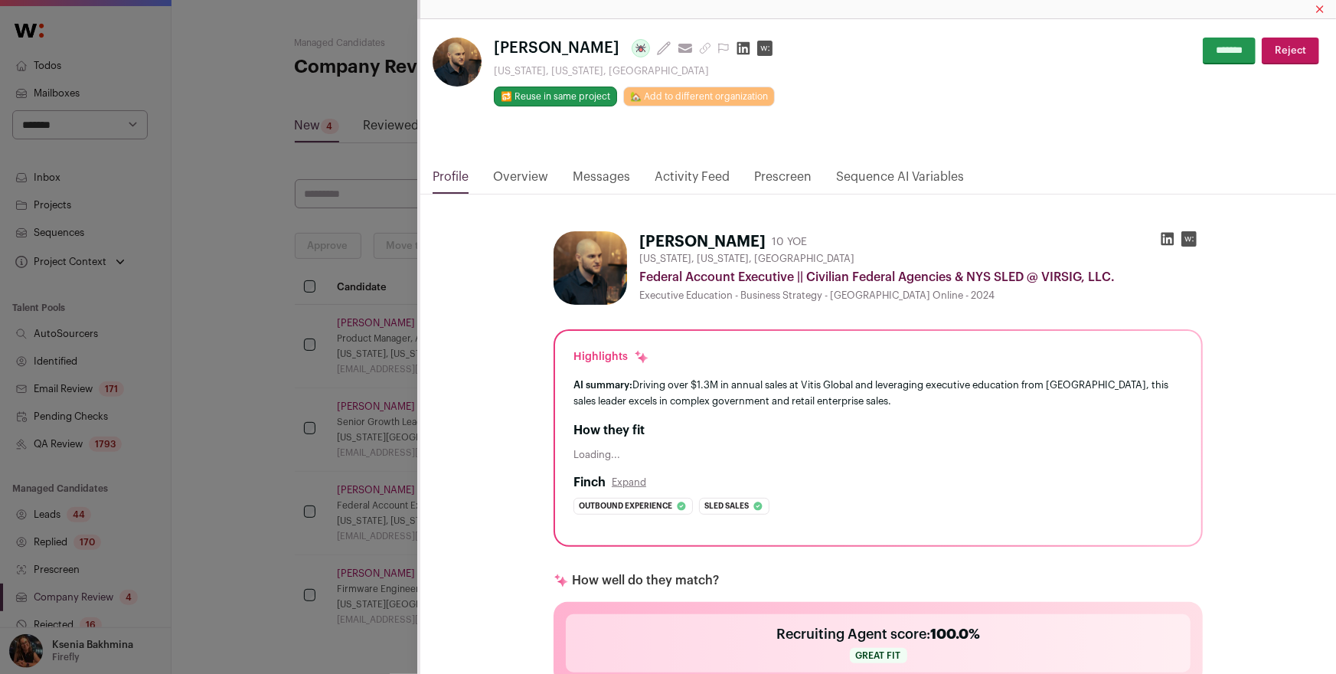
click at [699, 43] on icon "Close modal via background" at bounding box center [705, 48] width 12 height 12
